Goal: Information Seeking & Learning: Find specific fact

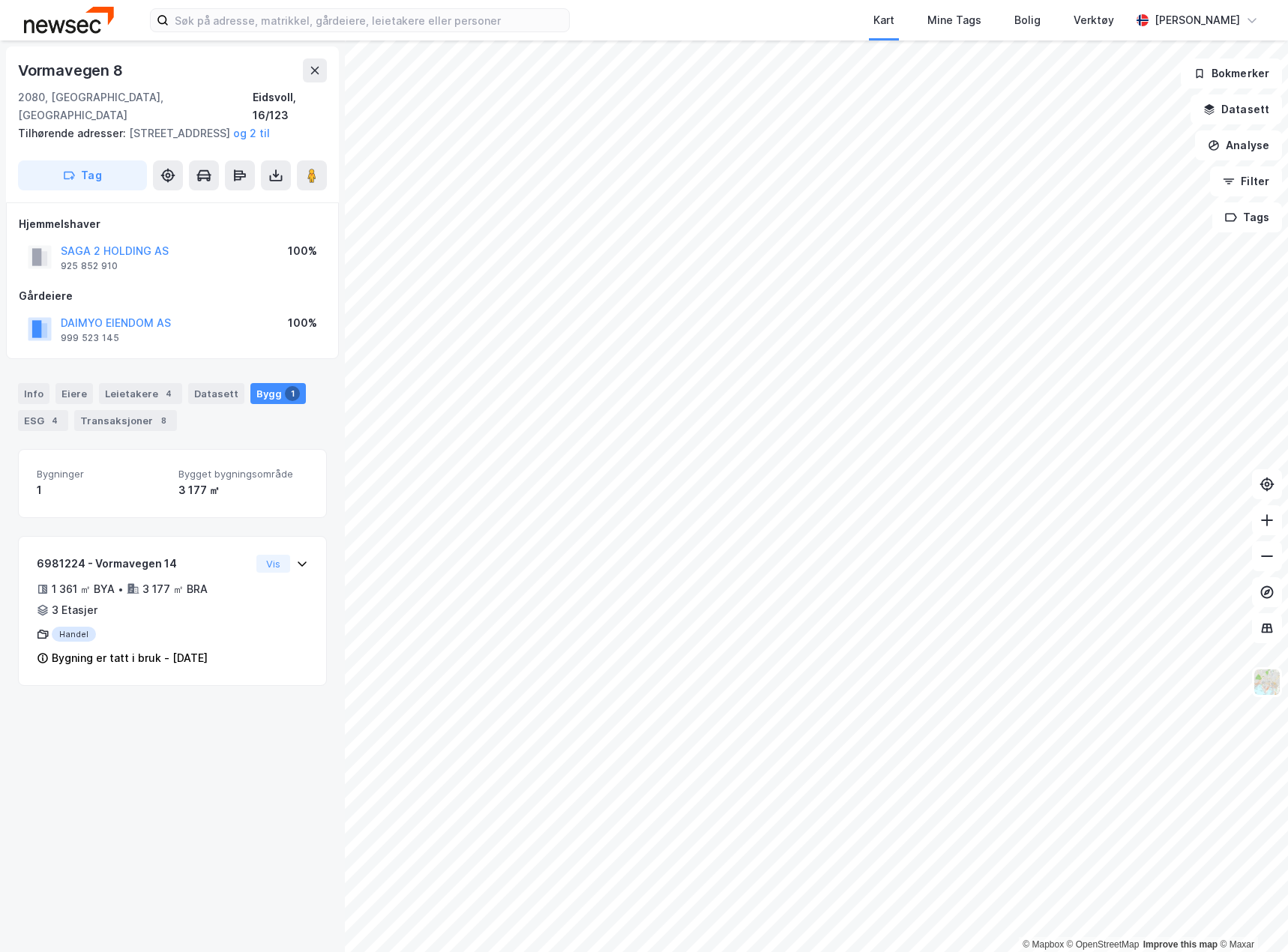
click at [49, 32] on img at bounding box center [68, 20] width 90 height 26
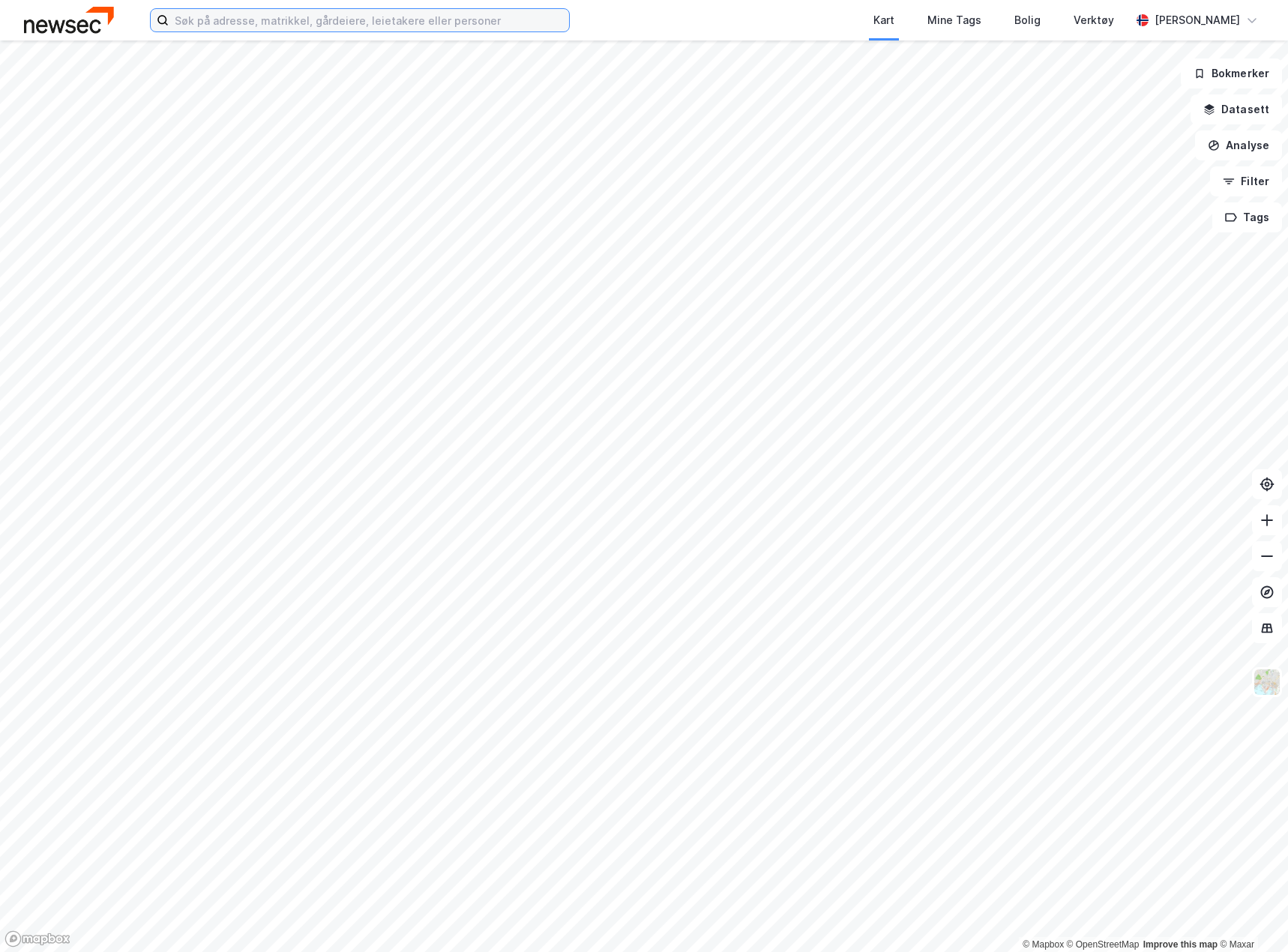
click at [209, 21] on input at bounding box center [369, 20] width 401 height 23
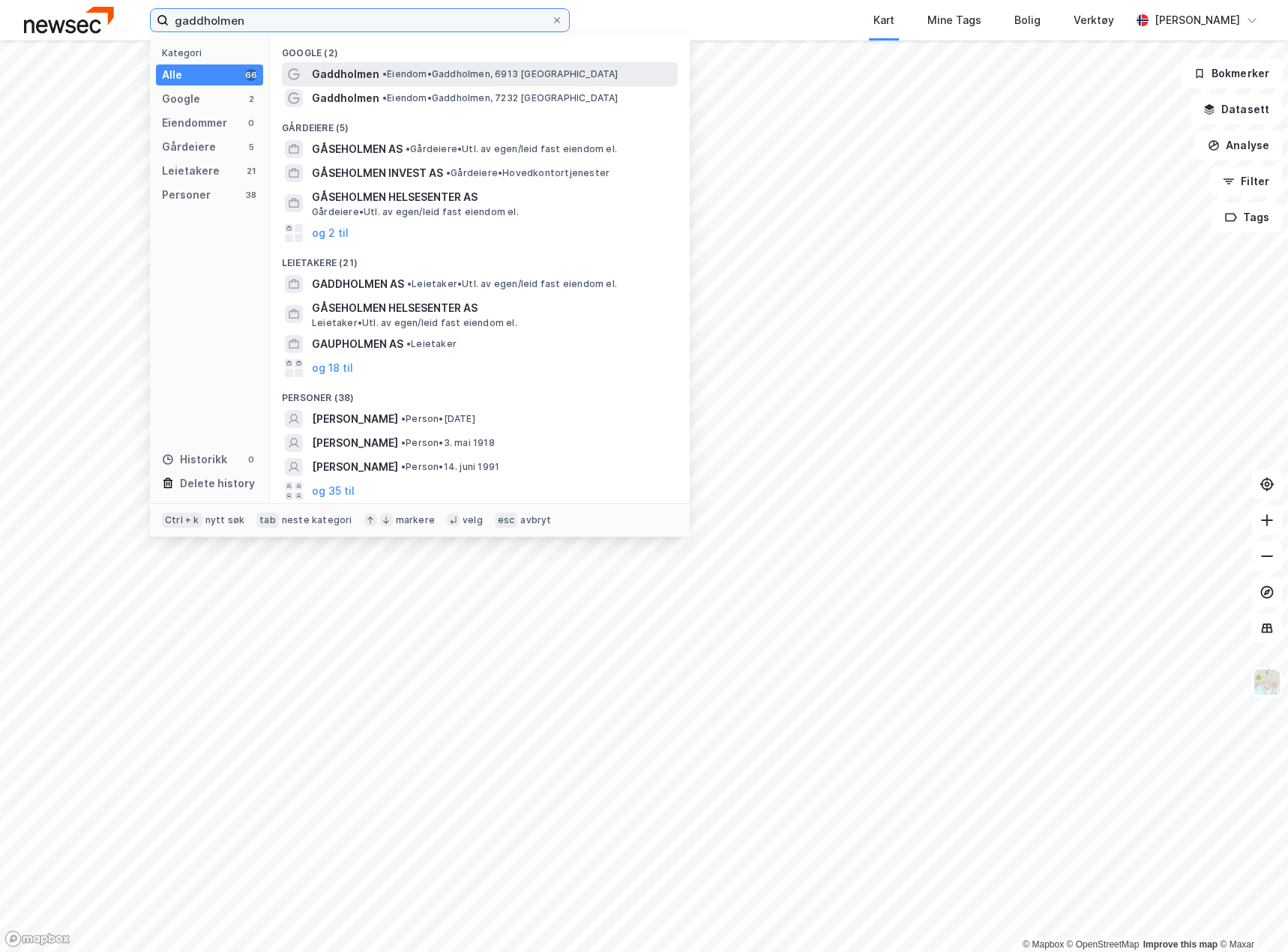
type input "gaddholmen"
click at [360, 66] on span "Gaddholmen" at bounding box center [345, 74] width 68 height 18
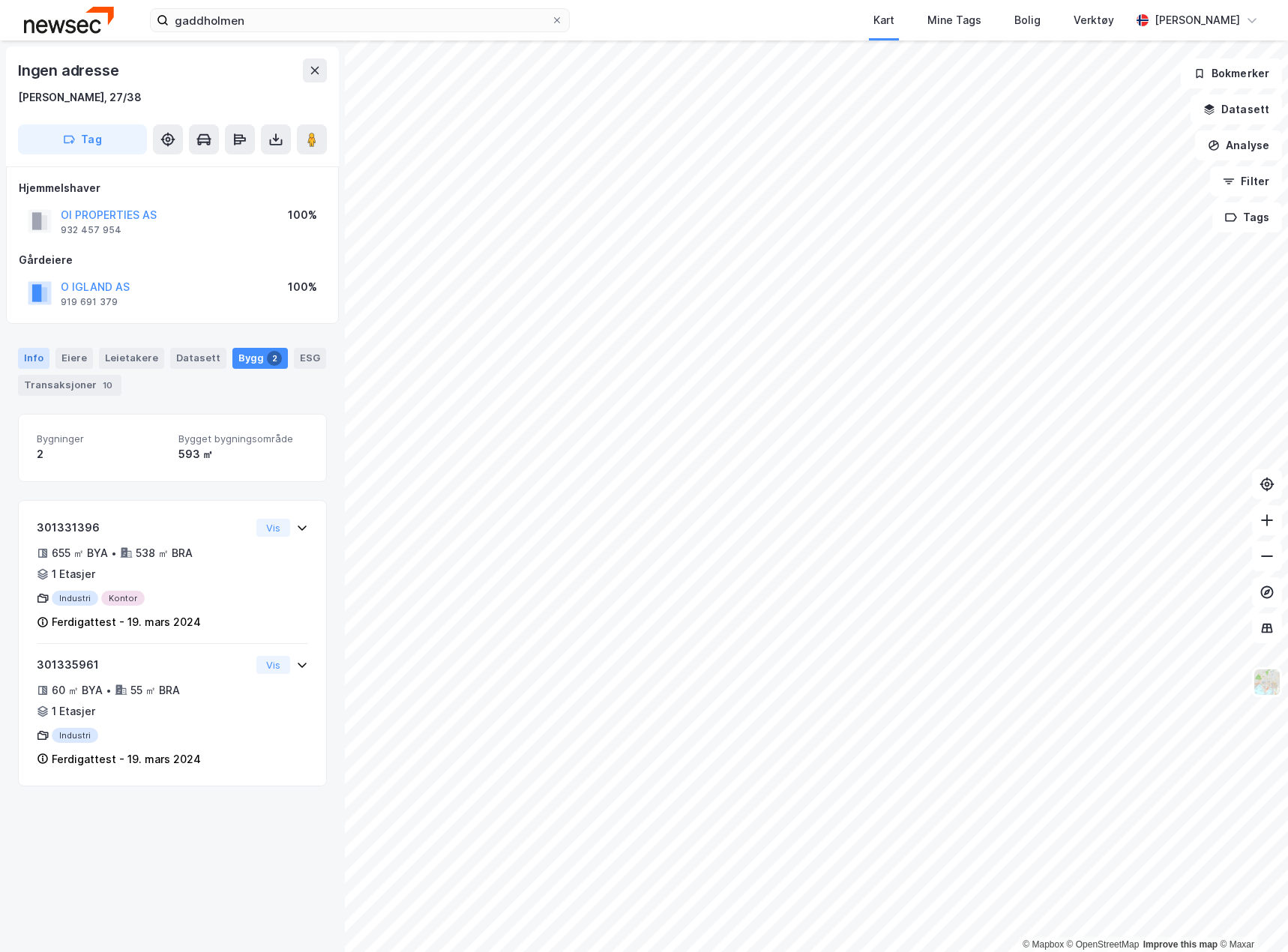
click at [24, 355] on div "Info" at bounding box center [33, 358] width 32 height 21
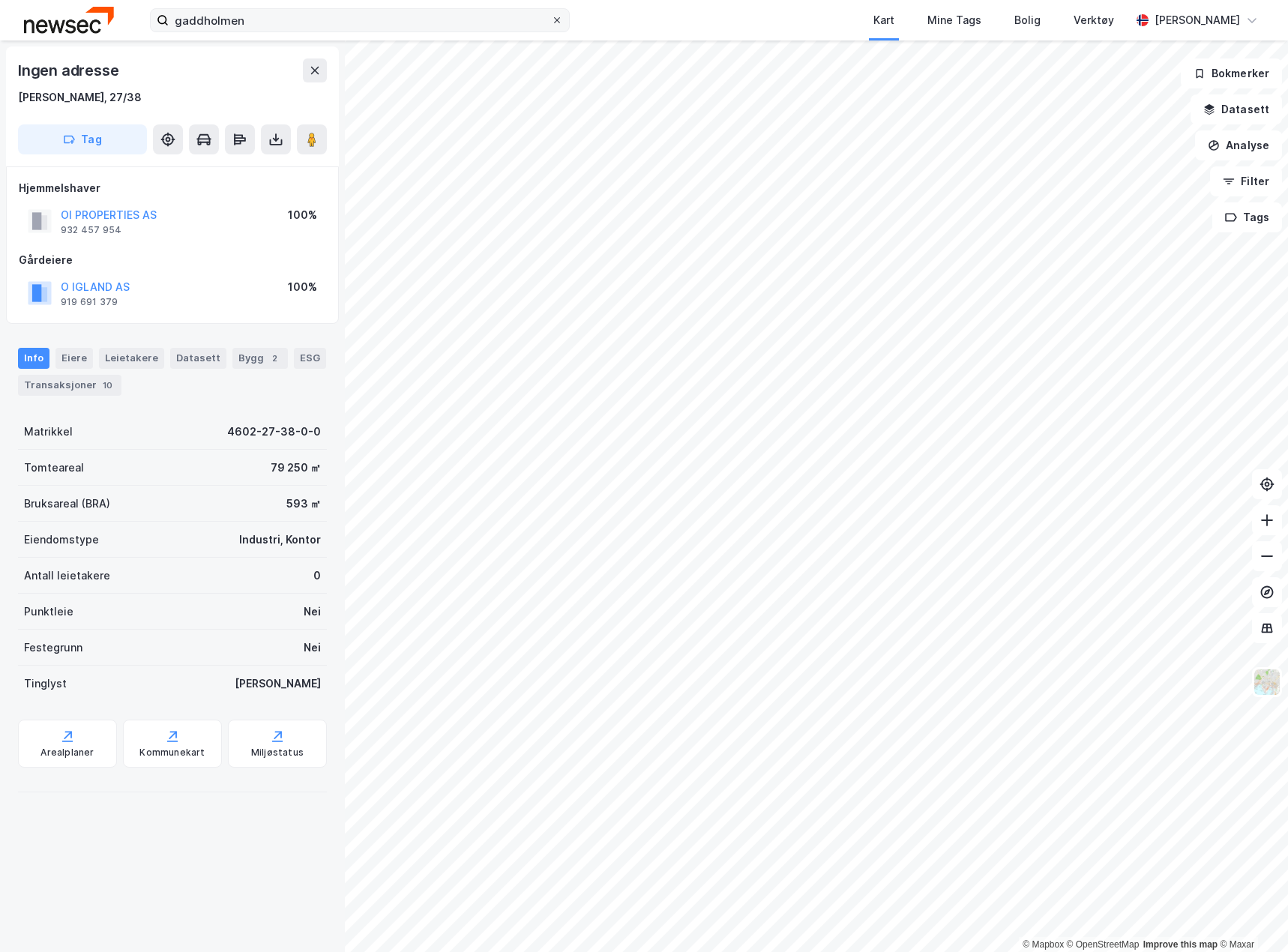
click at [562, 22] on span at bounding box center [557, 20] width 12 height 12
click at [551, 22] on input "gaddholmen" at bounding box center [360, 20] width 383 height 23
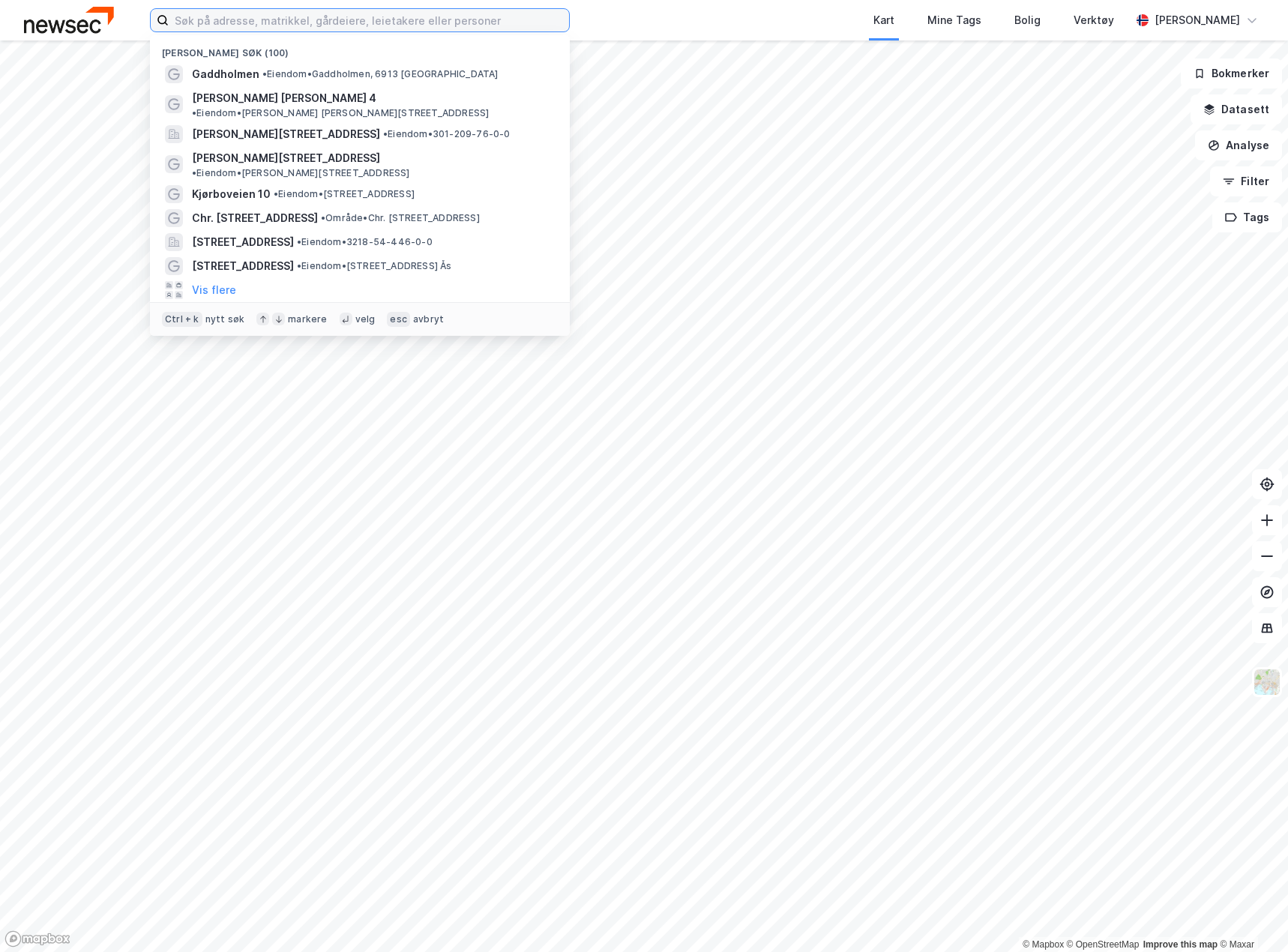
click at [353, 23] on input at bounding box center [369, 20] width 401 height 23
click at [567, 16] on input at bounding box center [369, 20] width 401 height 23
click at [590, 15] on div "Nylige søk (100) [GEOGRAPHIC_DATA] • Eiendom • [STREET_ADDRESS][PERSON_NAME][PE…" at bounding box center [644, 20] width 1288 height 41
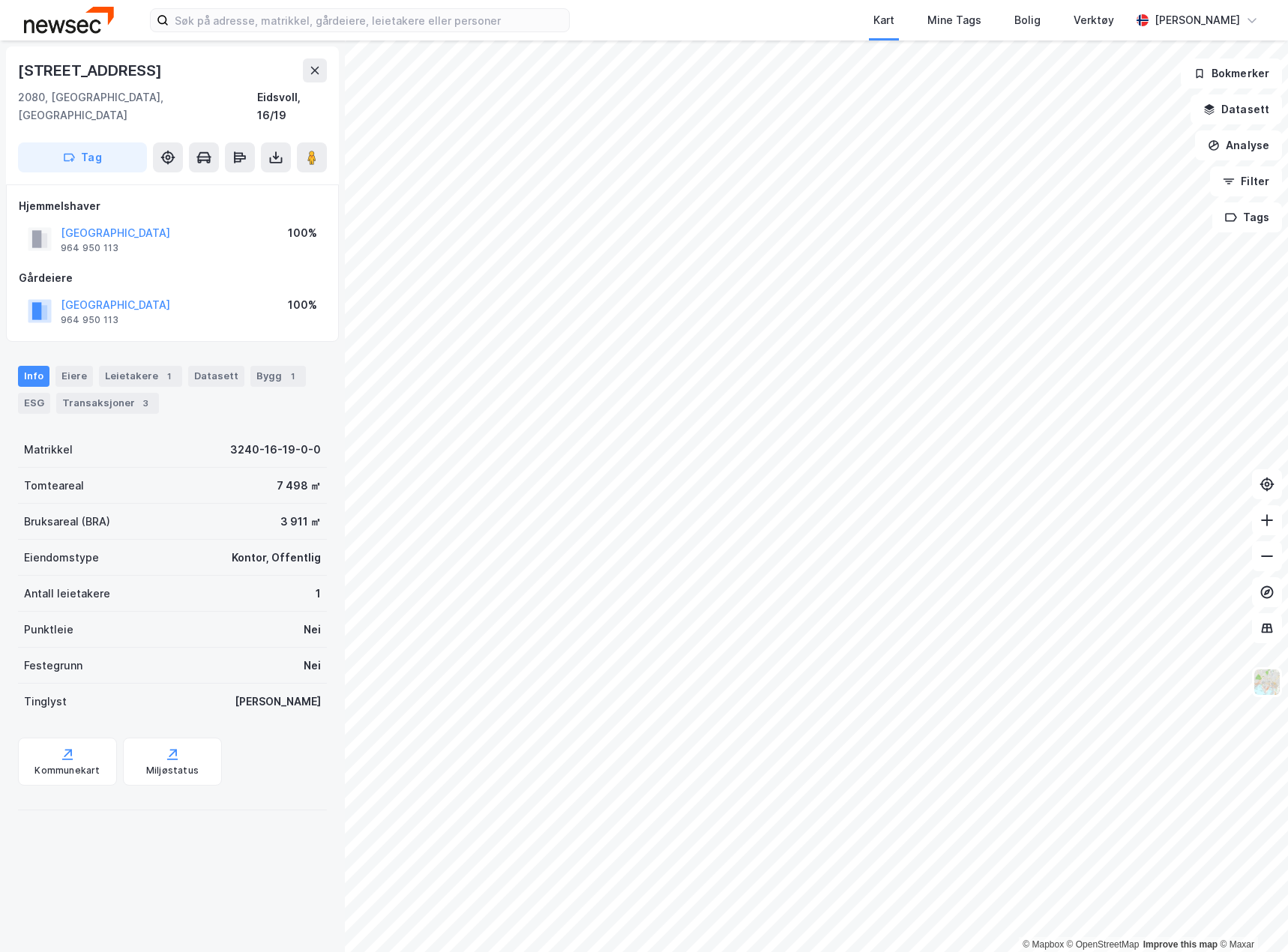
click at [251, 296] on div "[GEOGRAPHIC_DATA] 964 950 113 100%" at bounding box center [173, 311] width 308 height 36
click at [59, 366] on div "Eiere" at bounding box center [74, 376] width 37 height 21
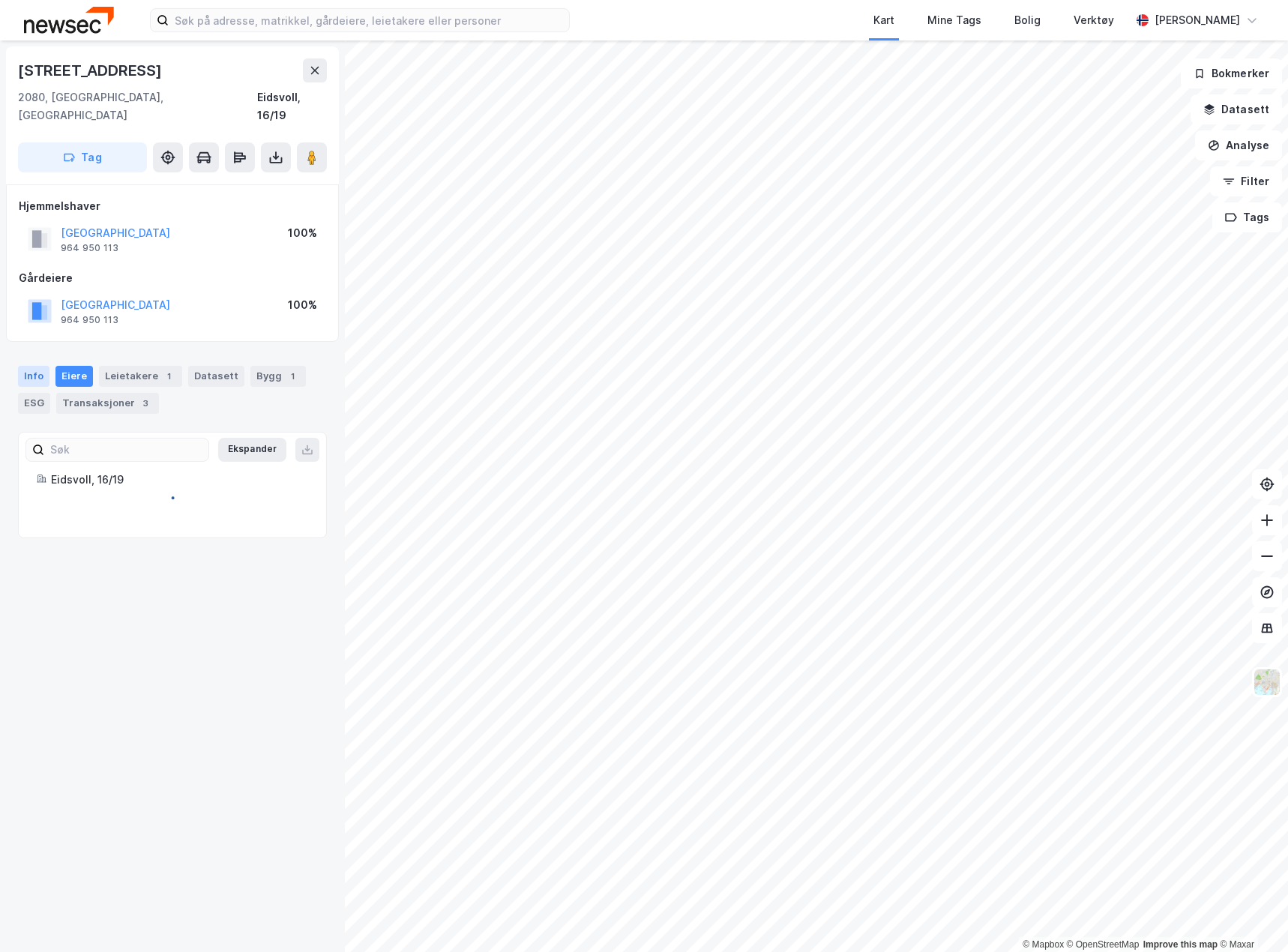
click at [37, 366] on div "Info" at bounding box center [33, 376] width 32 height 21
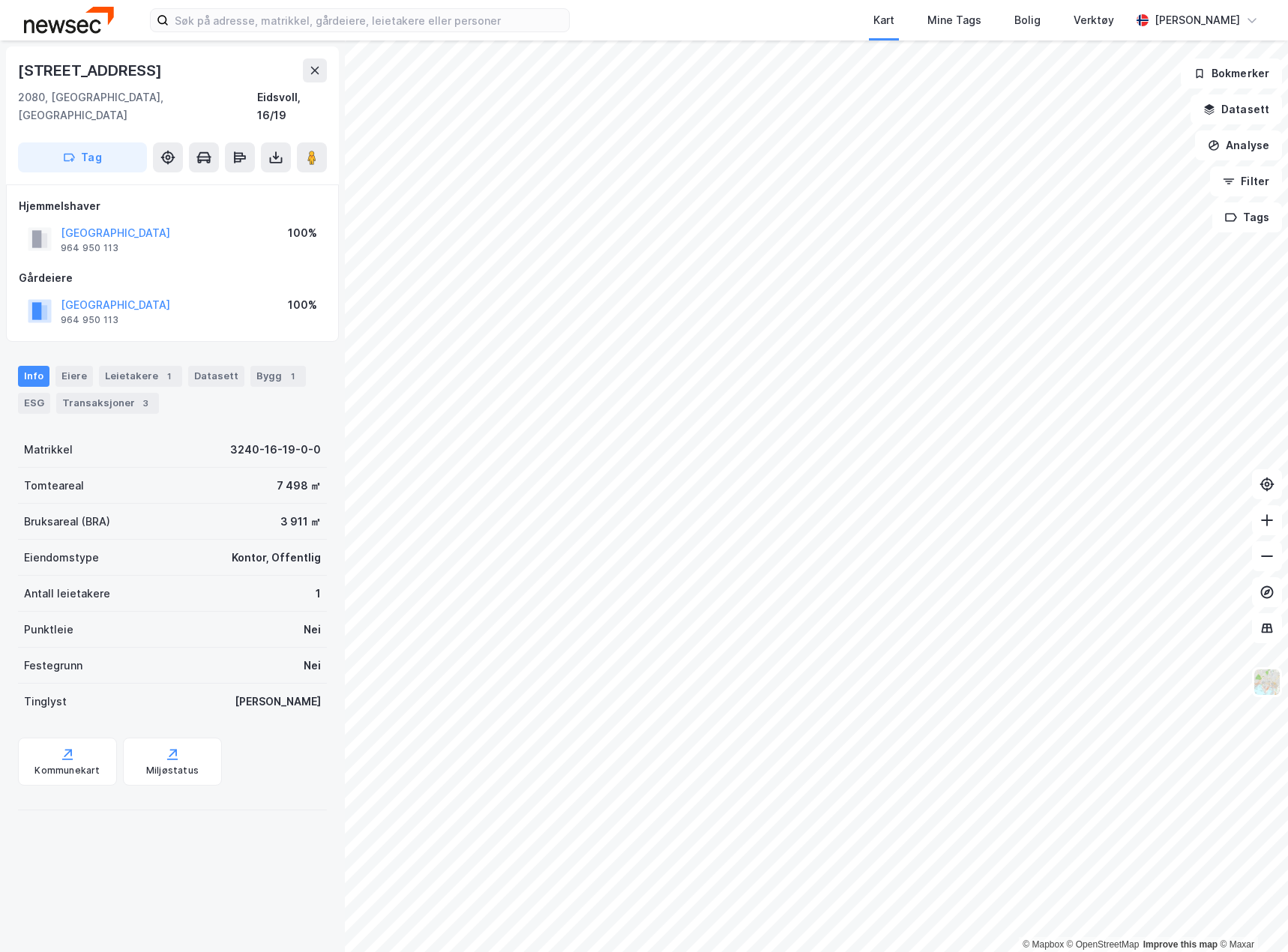
click at [248, 298] on div "[GEOGRAPHIC_DATA] 964 950 113 100%" at bounding box center [173, 311] width 308 height 36
